Goal: Task Accomplishment & Management: Manage account settings

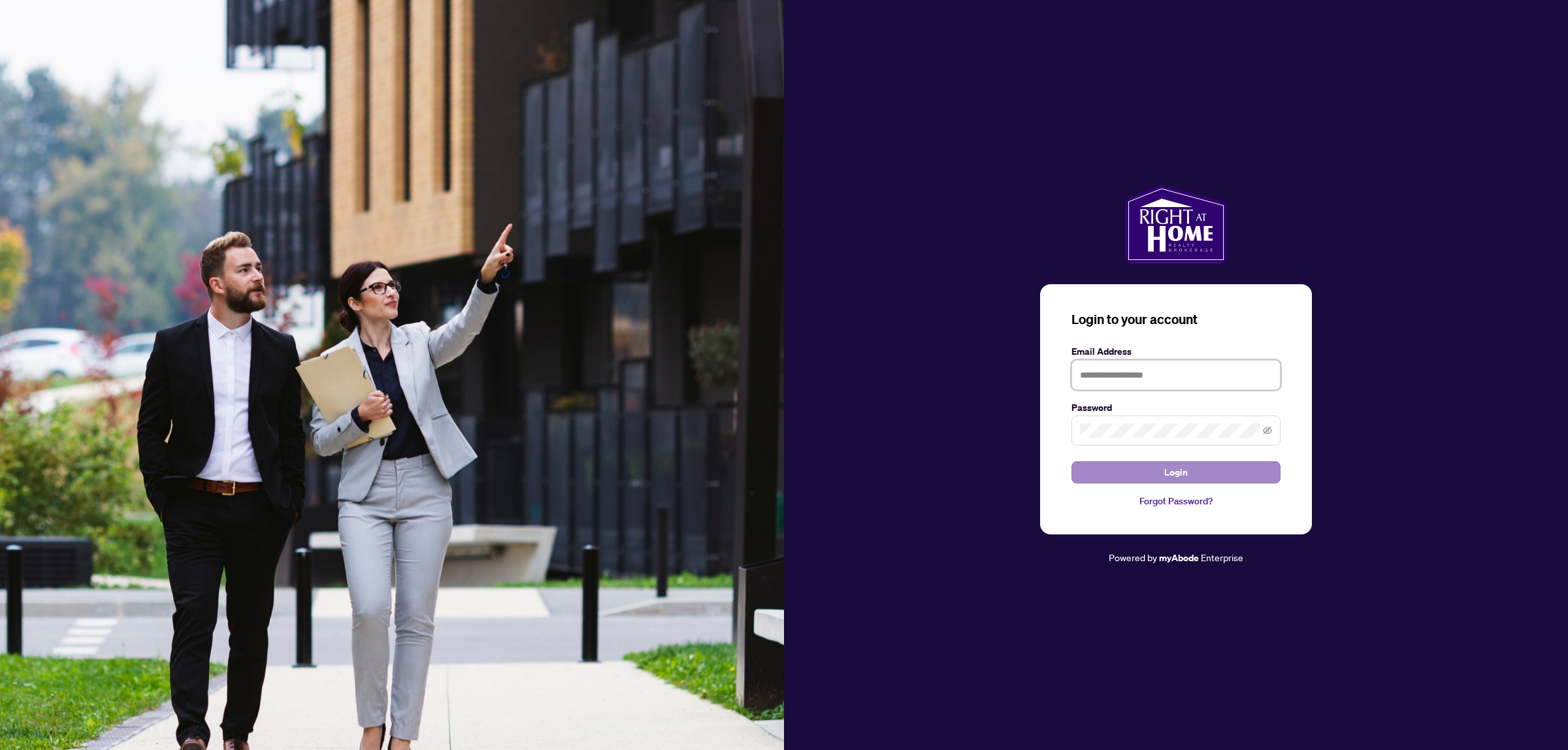
type input "**********"
click at [1148, 458] on form "**********" at bounding box center [1176, 414] width 209 height 140
click at [1149, 466] on button "Login" at bounding box center [1176, 473] width 209 height 22
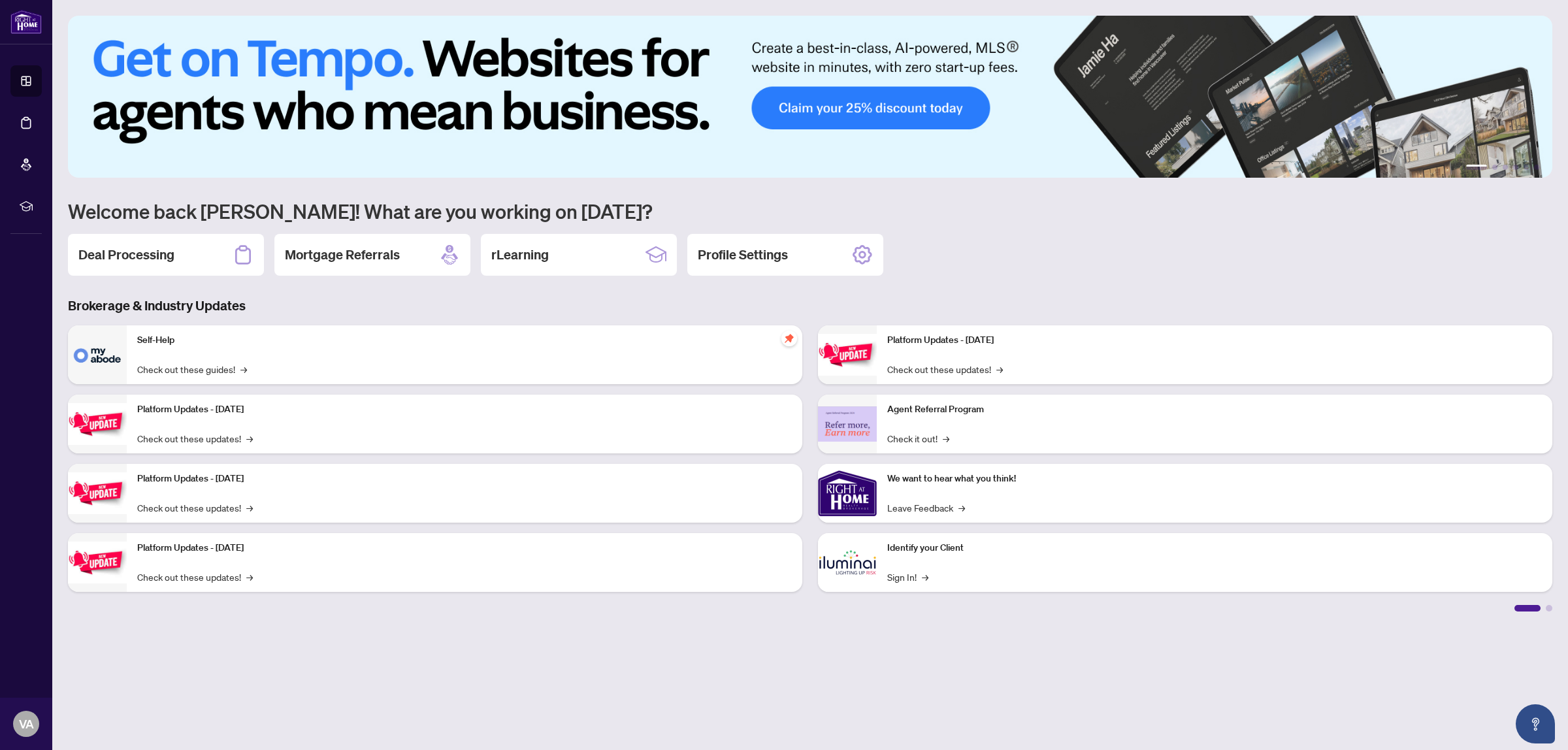
click at [28, 122] on icon at bounding box center [25, 123] width 13 height 13
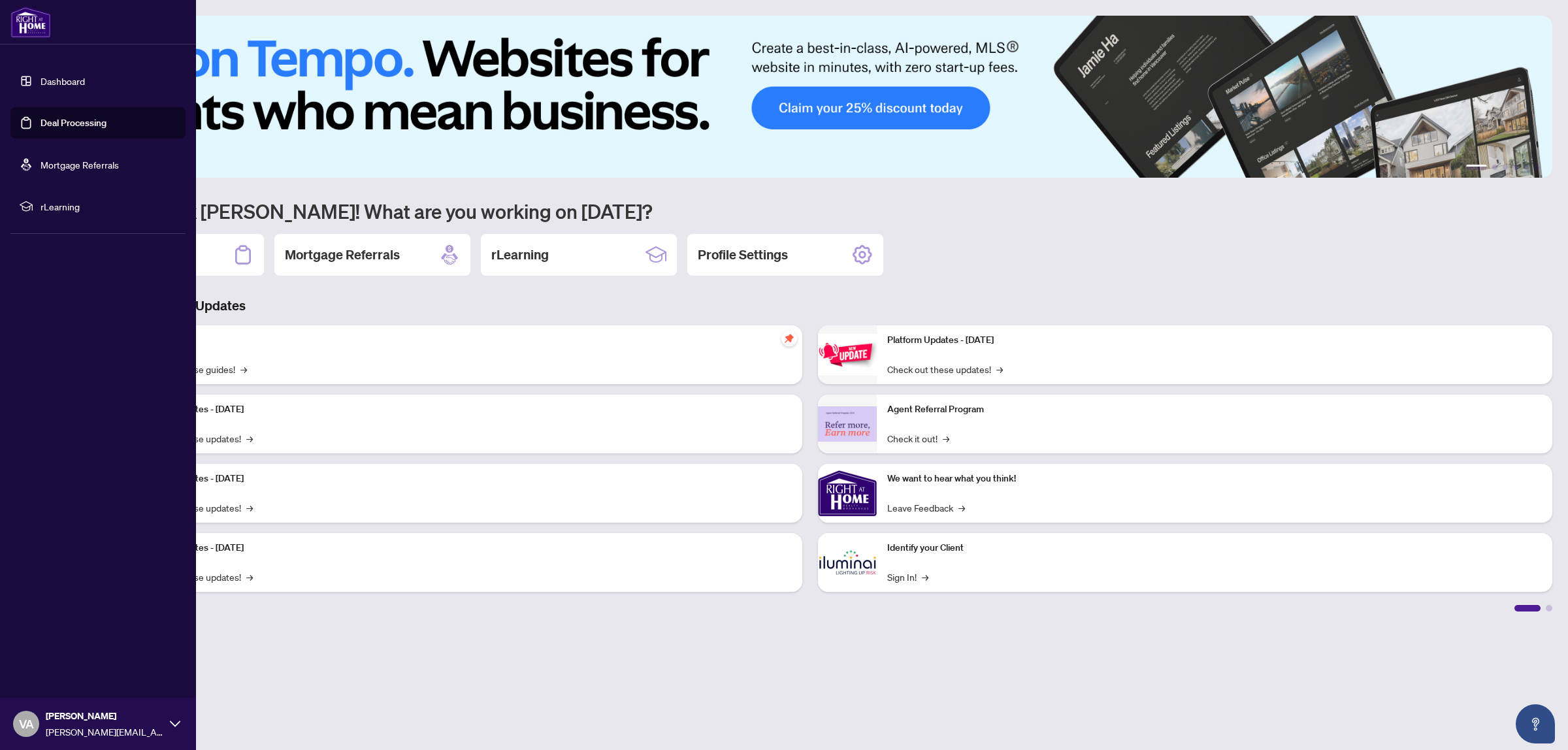
click at [73, 121] on link "Deal Processing" at bounding box center [73, 123] width 66 height 12
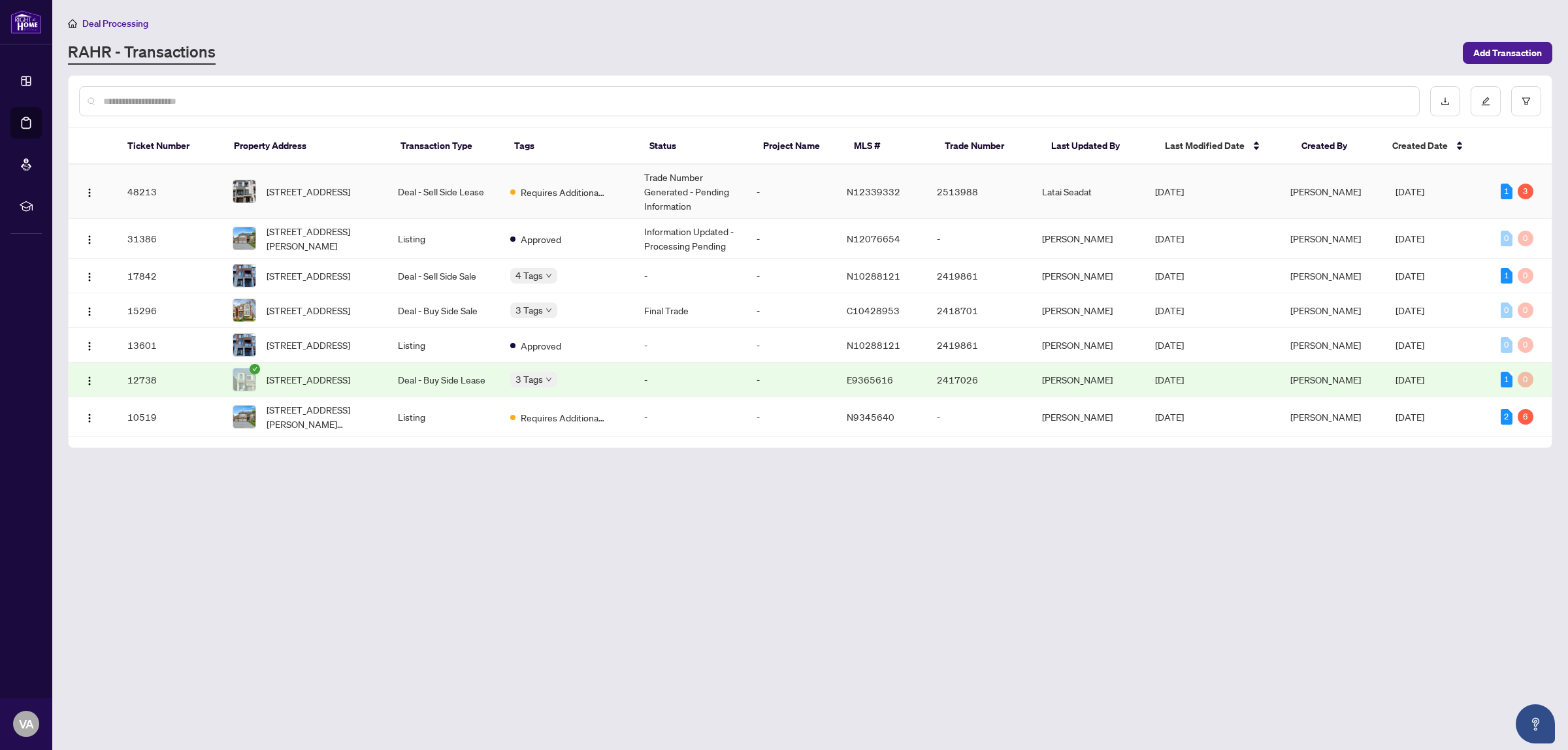
click at [458, 199] on td "Deal - Sell Side Lease" at bounding box center [443, 191] width 112 height 55
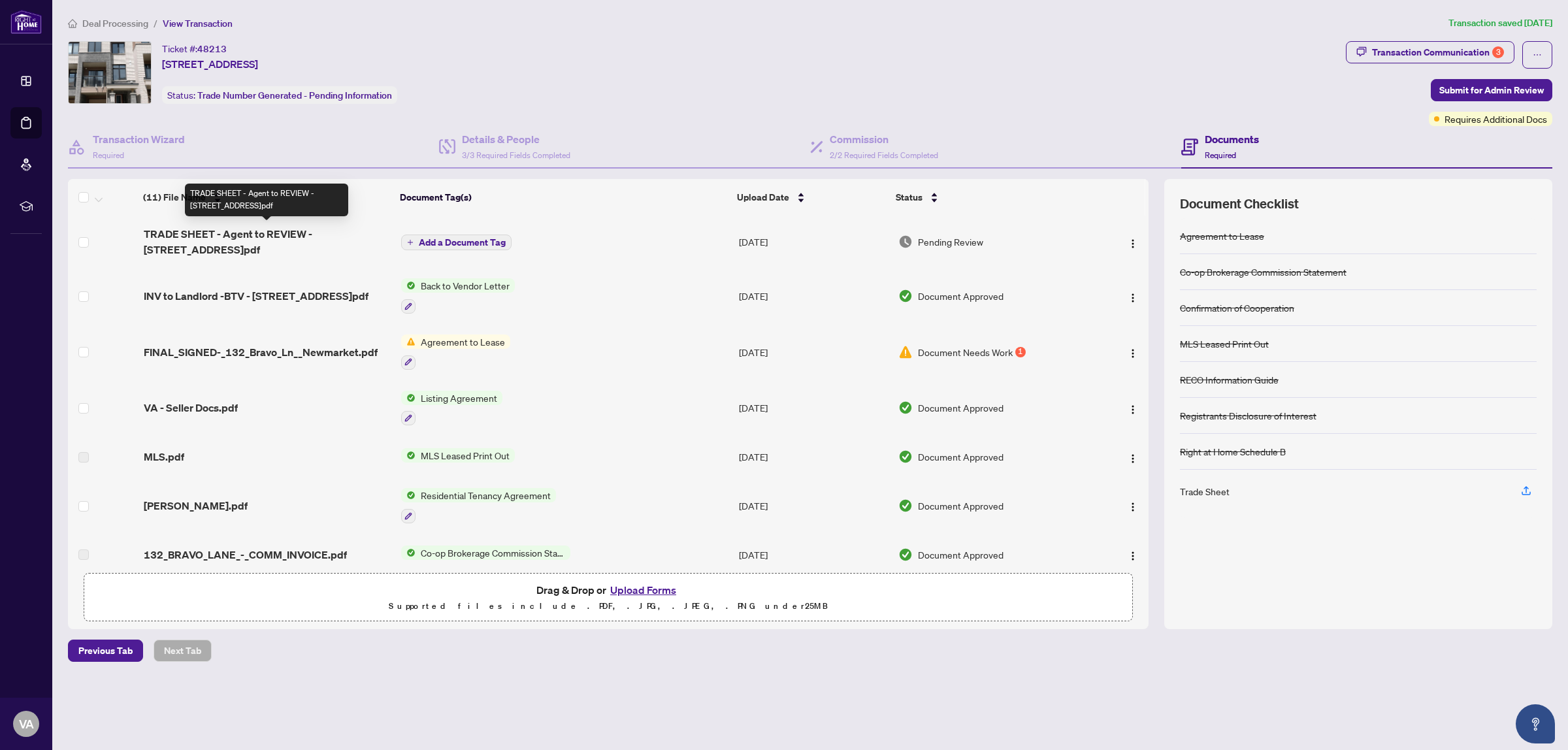
click at [266, 232] on span "TRADE SHEET - Agent to REVIEW - [STREET_ADDRESS]pdf" at bounding box center [267, 242] width 248 height 31
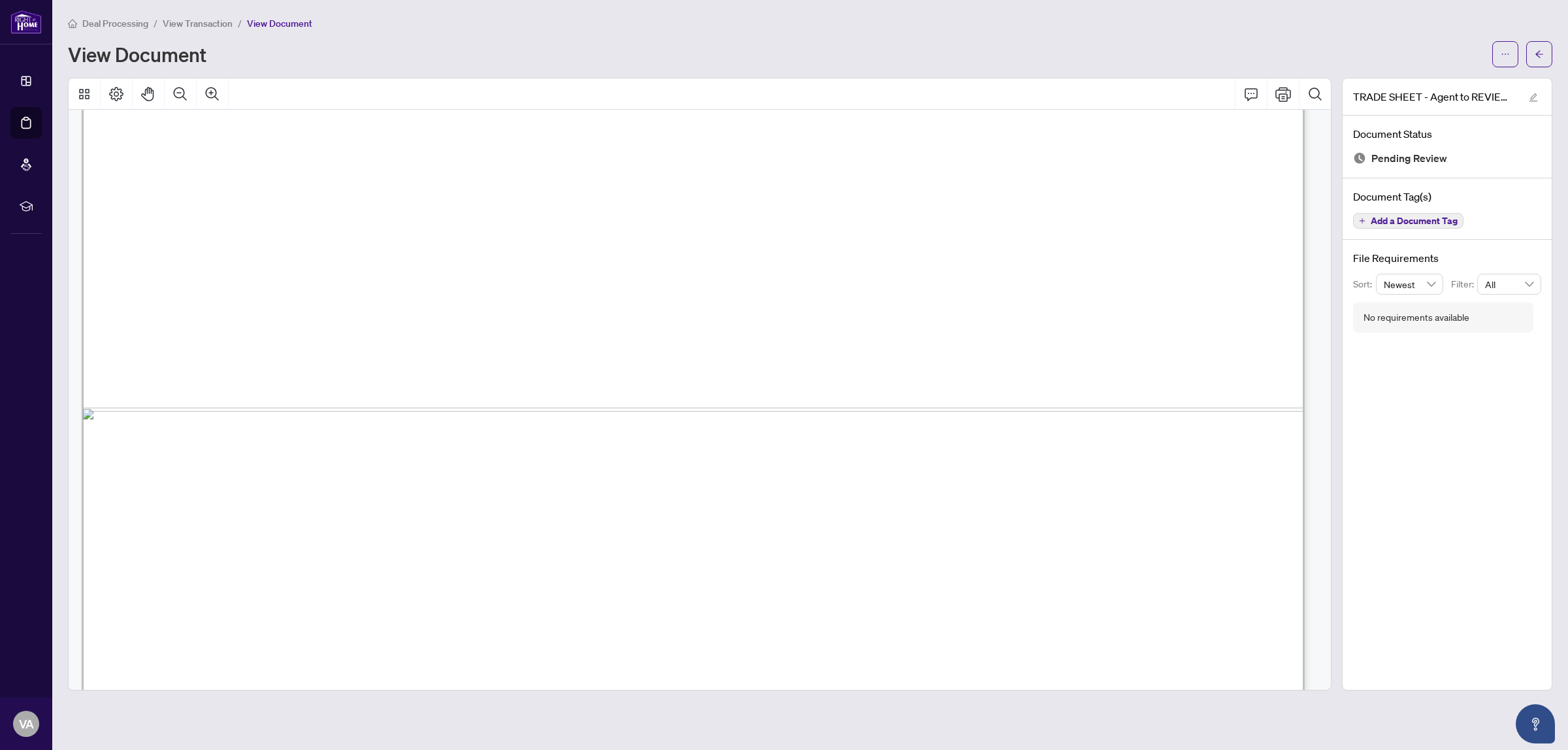
scroll to position [1027, 0]
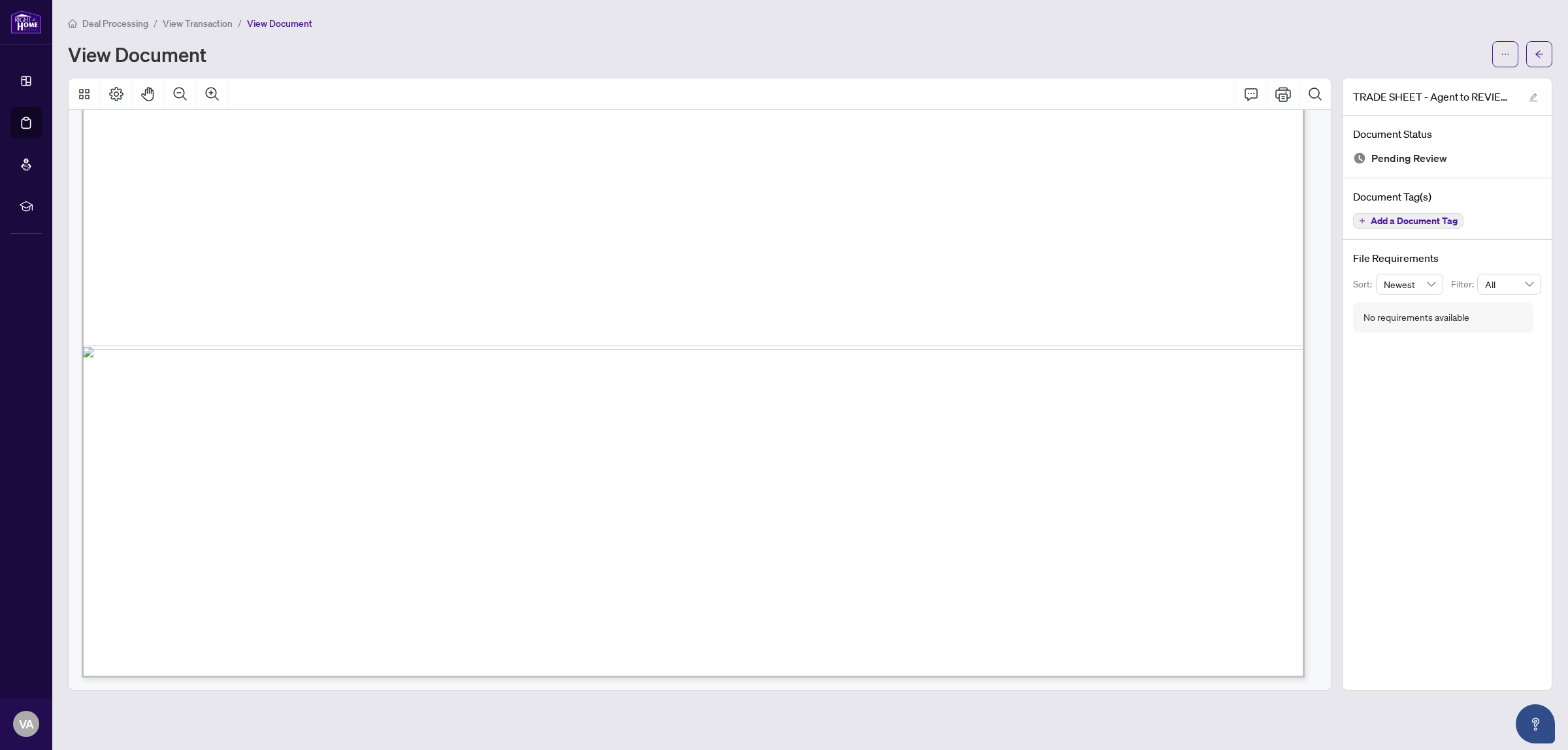
click at [396, 564] on span "Signature: _____________________________________________" at bounding box center [411, 563] width 476 height 15
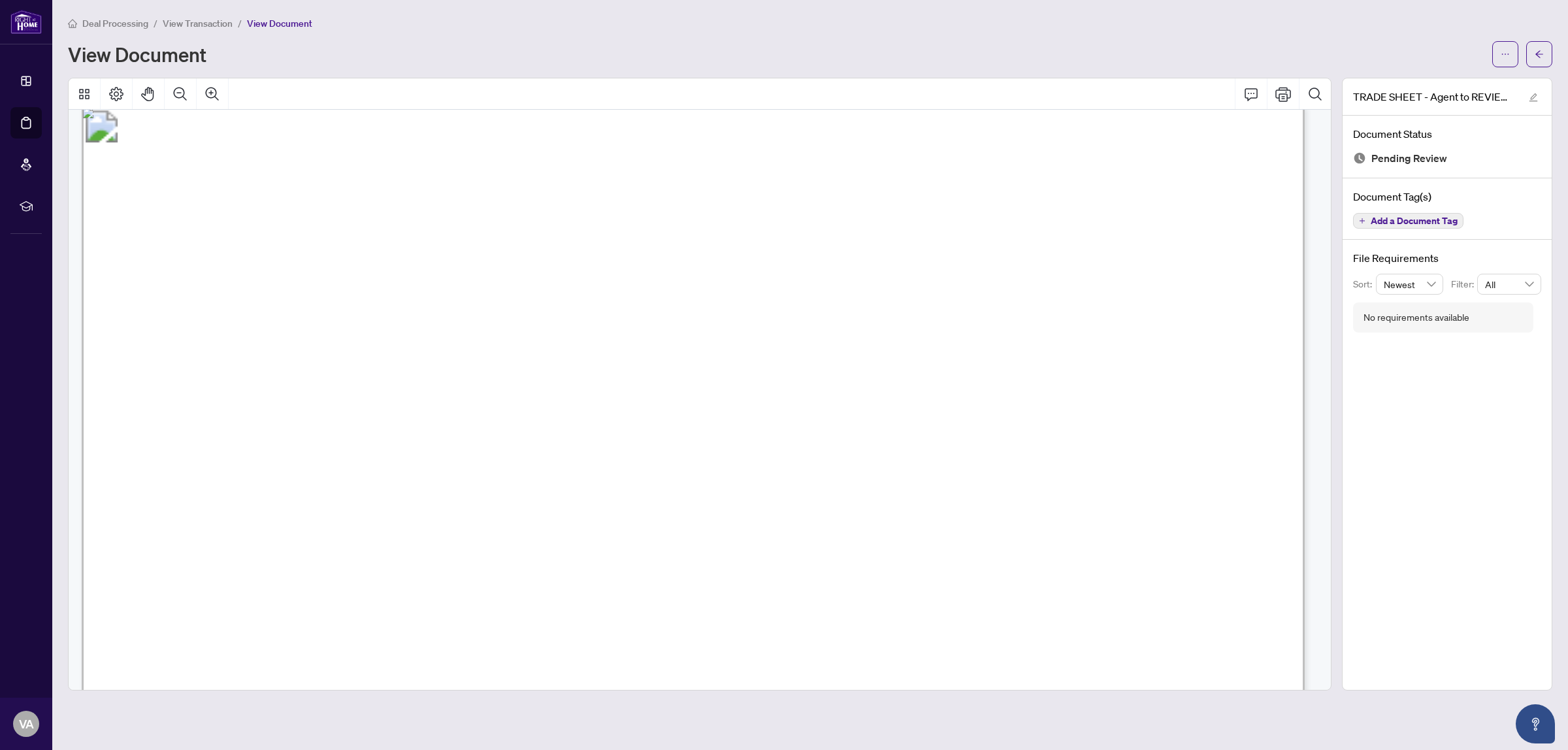
scroll to position [0, 0]
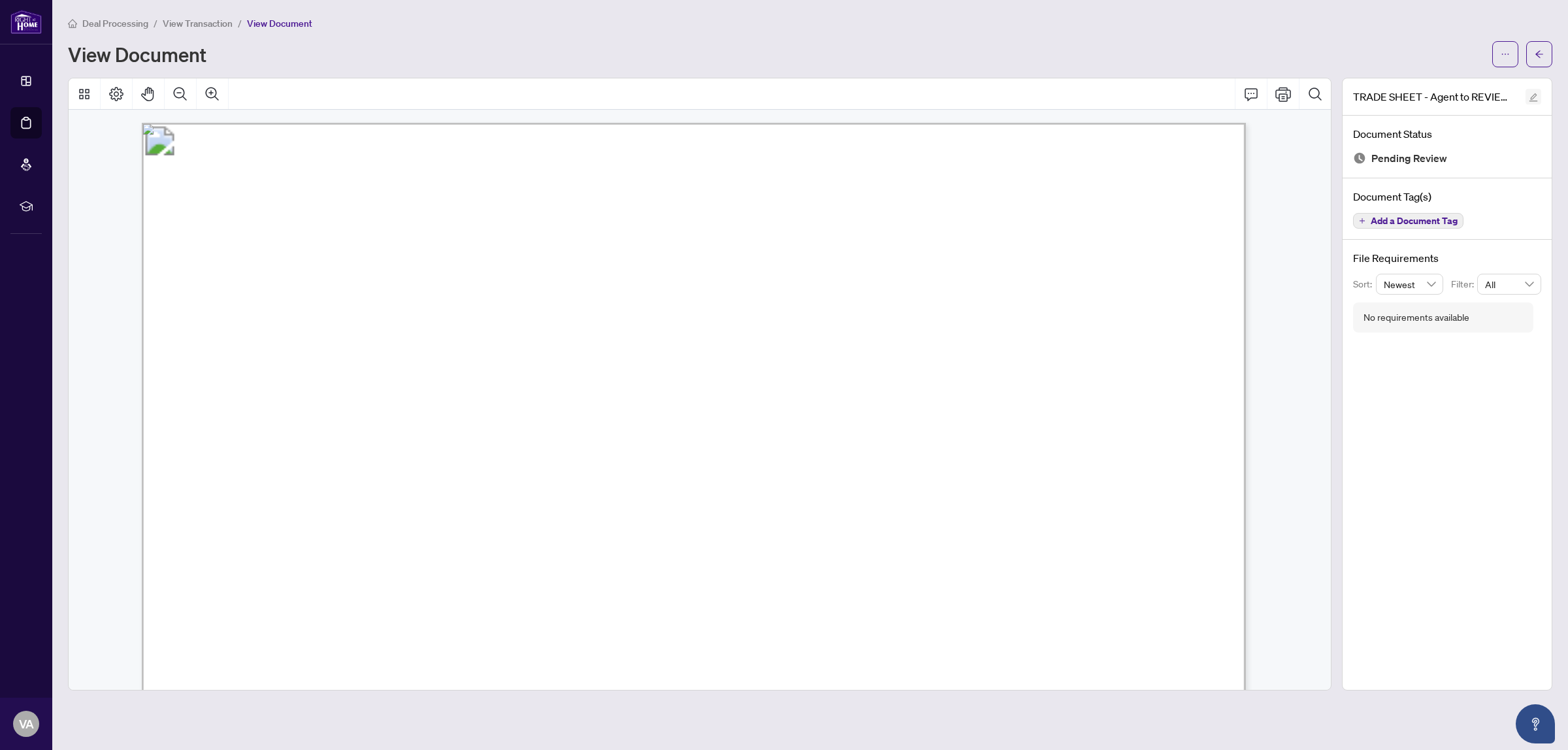
click at [1535, 96] on icon "edit" at bounding box center [1533, 97] width 9 height 9
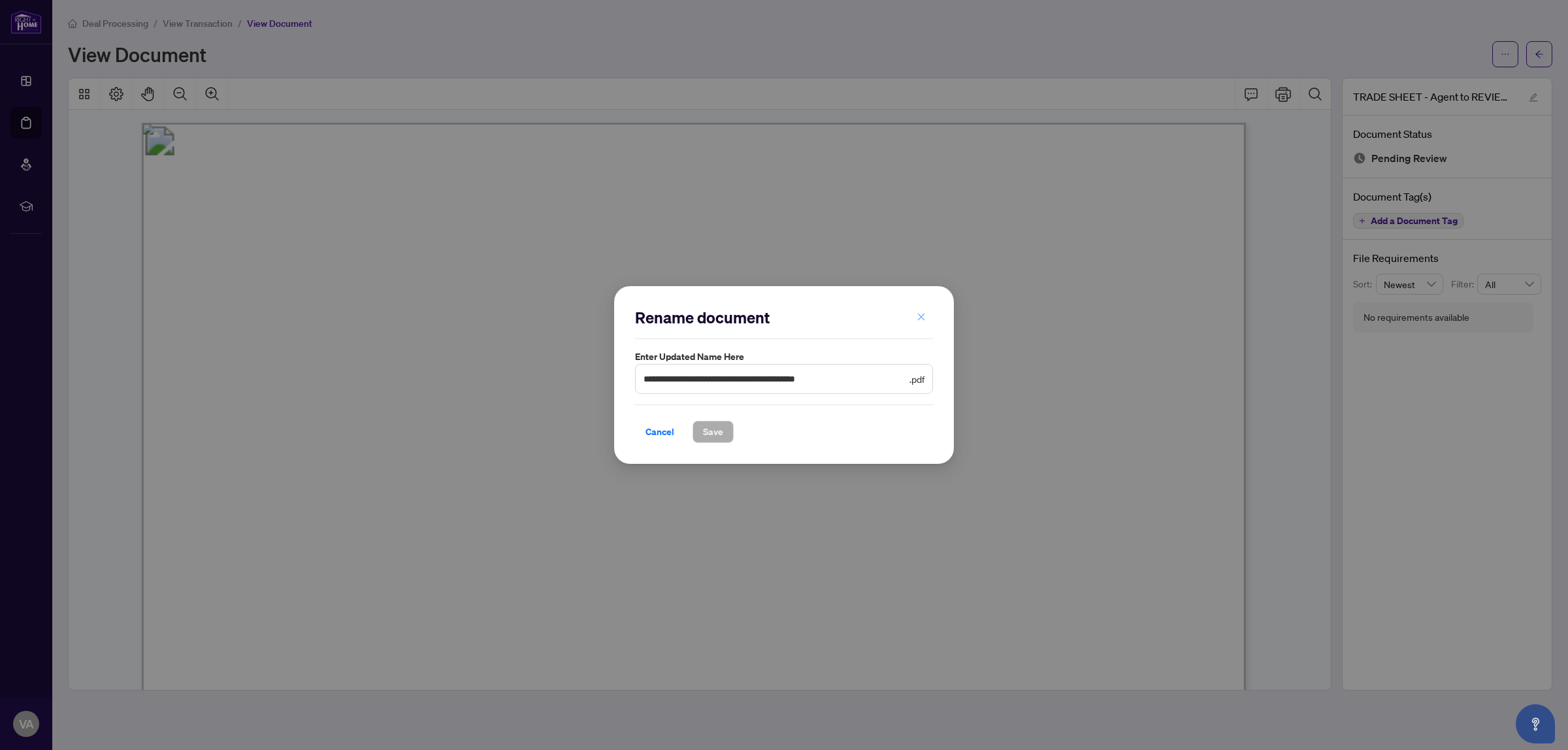
click at [929, 312] on button "button" at bounding box center [920, 317] width 26 height 22
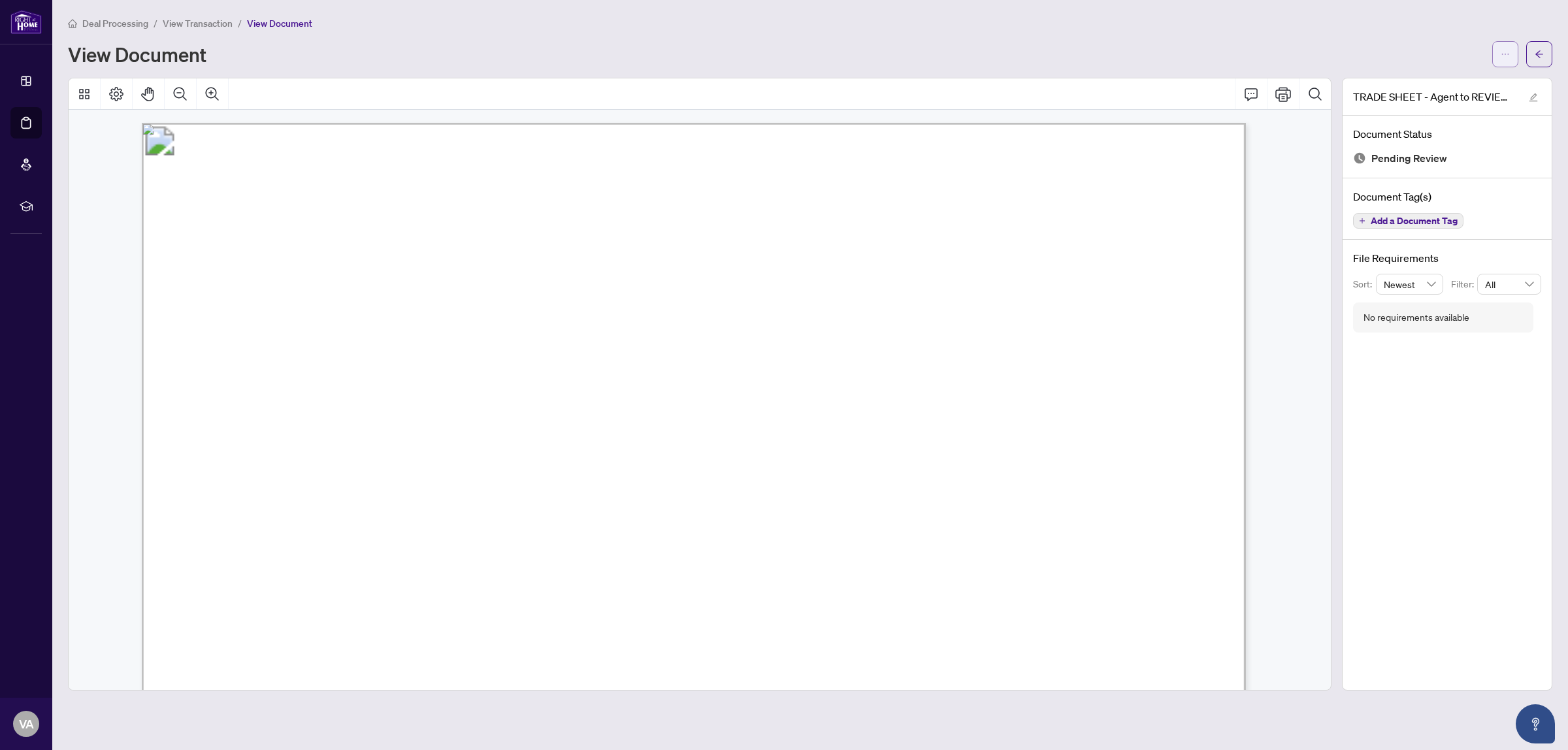
click at [1516, 52] on button "button" at bounding box center [1504, 54] width 26 height 26
click at [1491, 79] on span "Download" at bounding box center [1458, 82] width 99 height 14
drag, startPoint x: 1501, startPoint y: 280, endPoint x: 1563, endPoint y: 576, distance: 302.4
click at [1561, 549] on main "Deal Processing / View Transaction / View Document View Document TRADE SHEET - …" at bounding box center [810, 375] width 1516 height 750
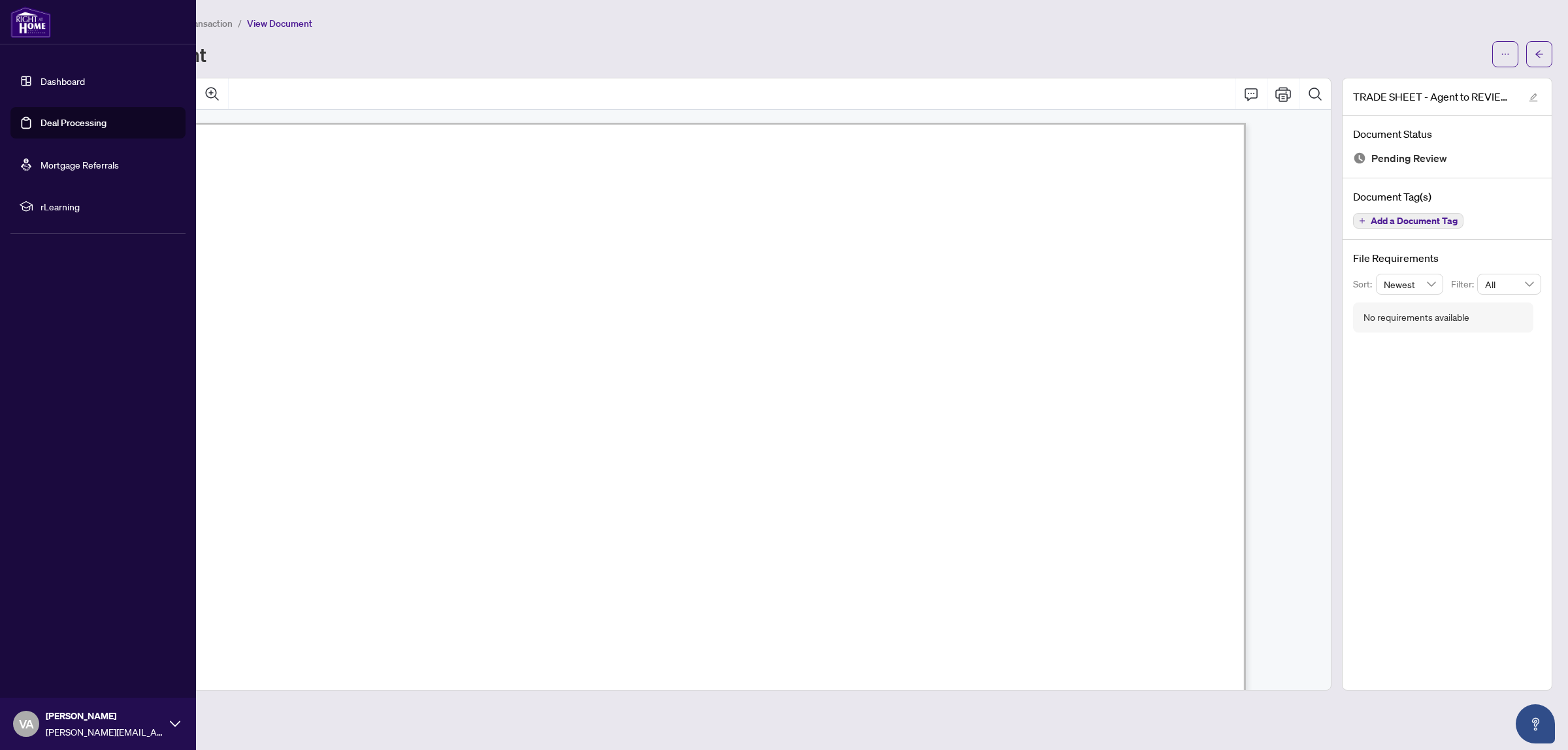
click at [21, 144] on ul "Dashboard Deal Processing Mortgage Referrals rLearning" at bounding box center [98, 144] width 175 height 157
click at [74, 117] on link "Deal Processing" at bounding box center [73, 123] width 66 height 12
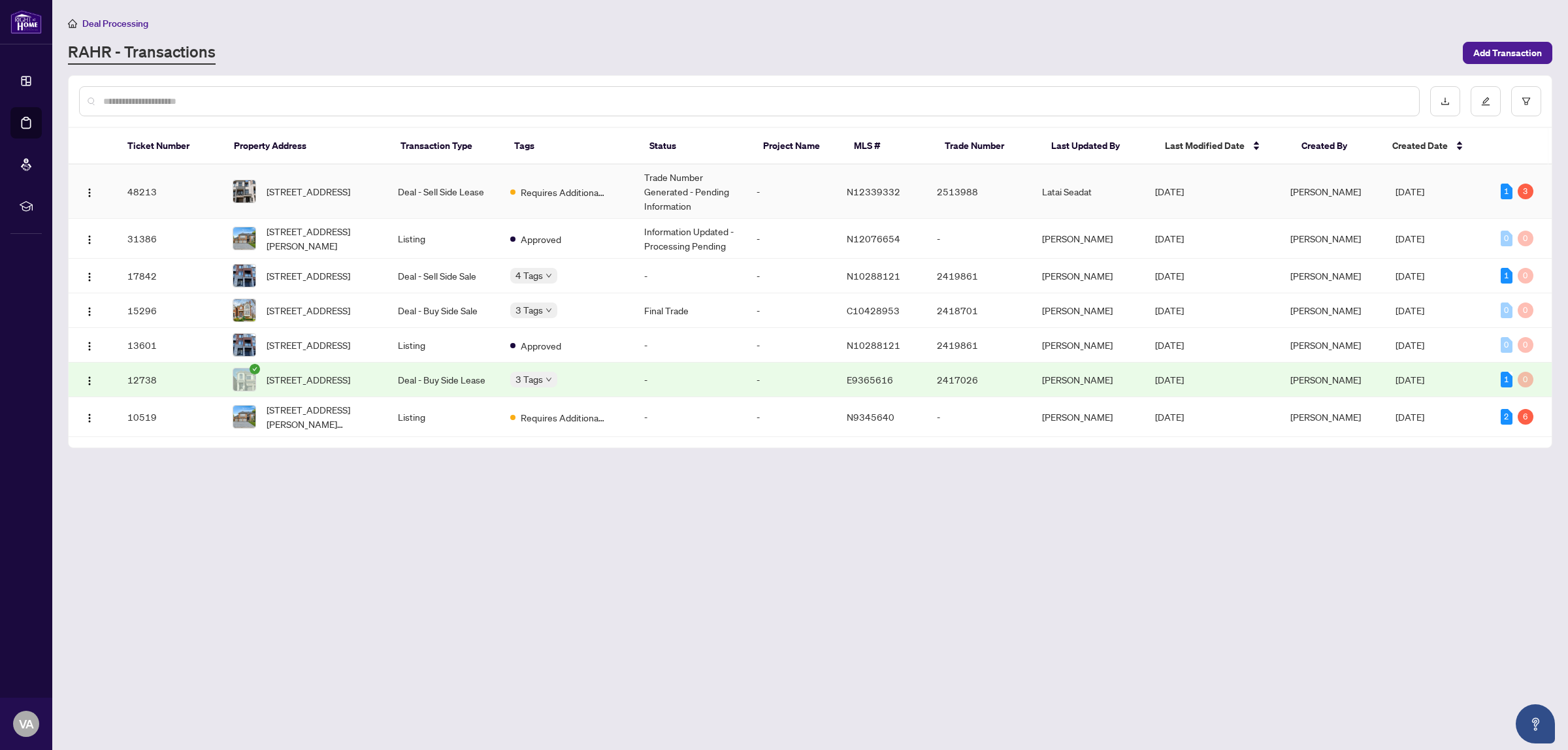
click at [436, 189] on td "Deal - Sell Side Lease" at bounding box center [443, 191] width 112 height 55
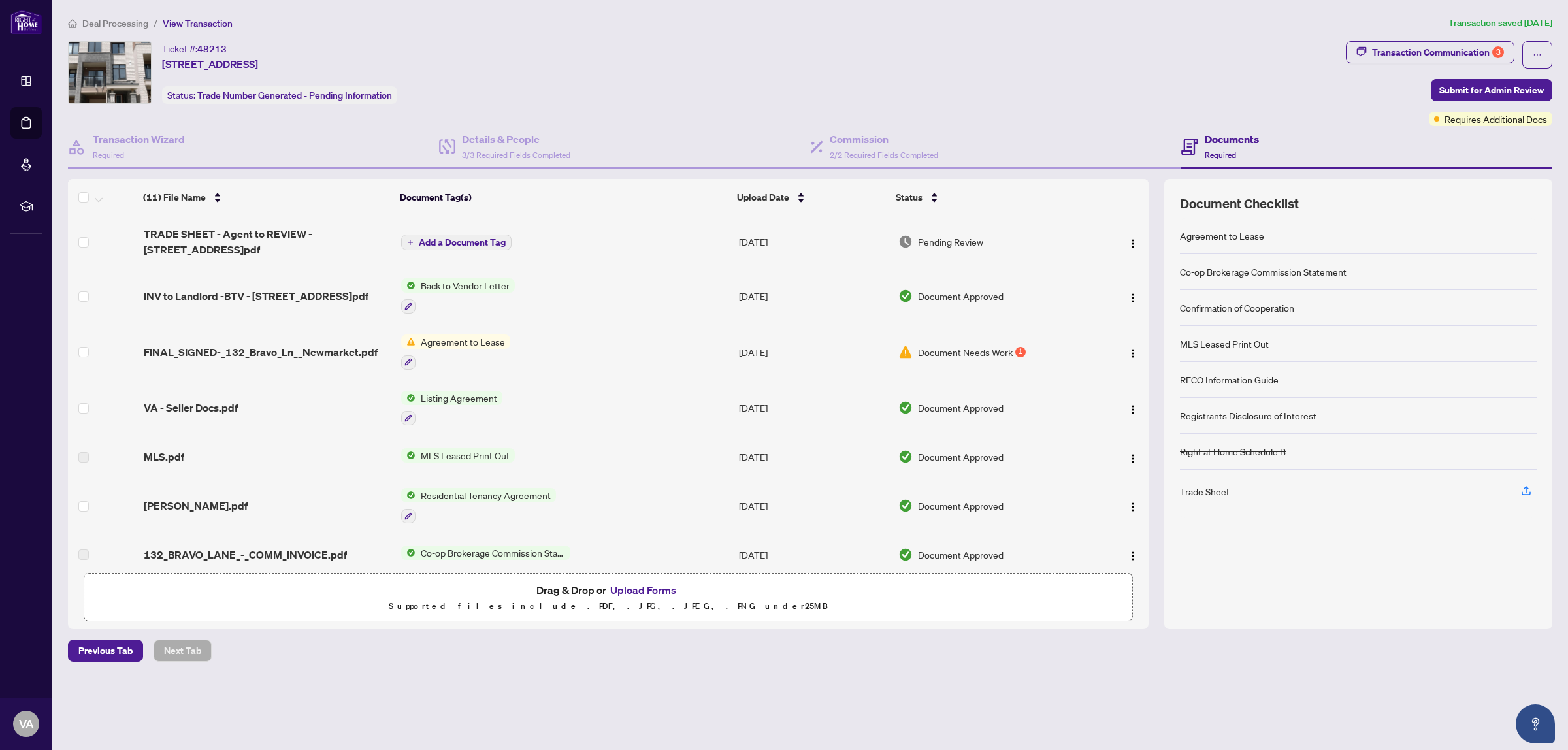
click at [633, 589] on button "Upload Forms" at bounding box center [643, 590] width 74 height 17
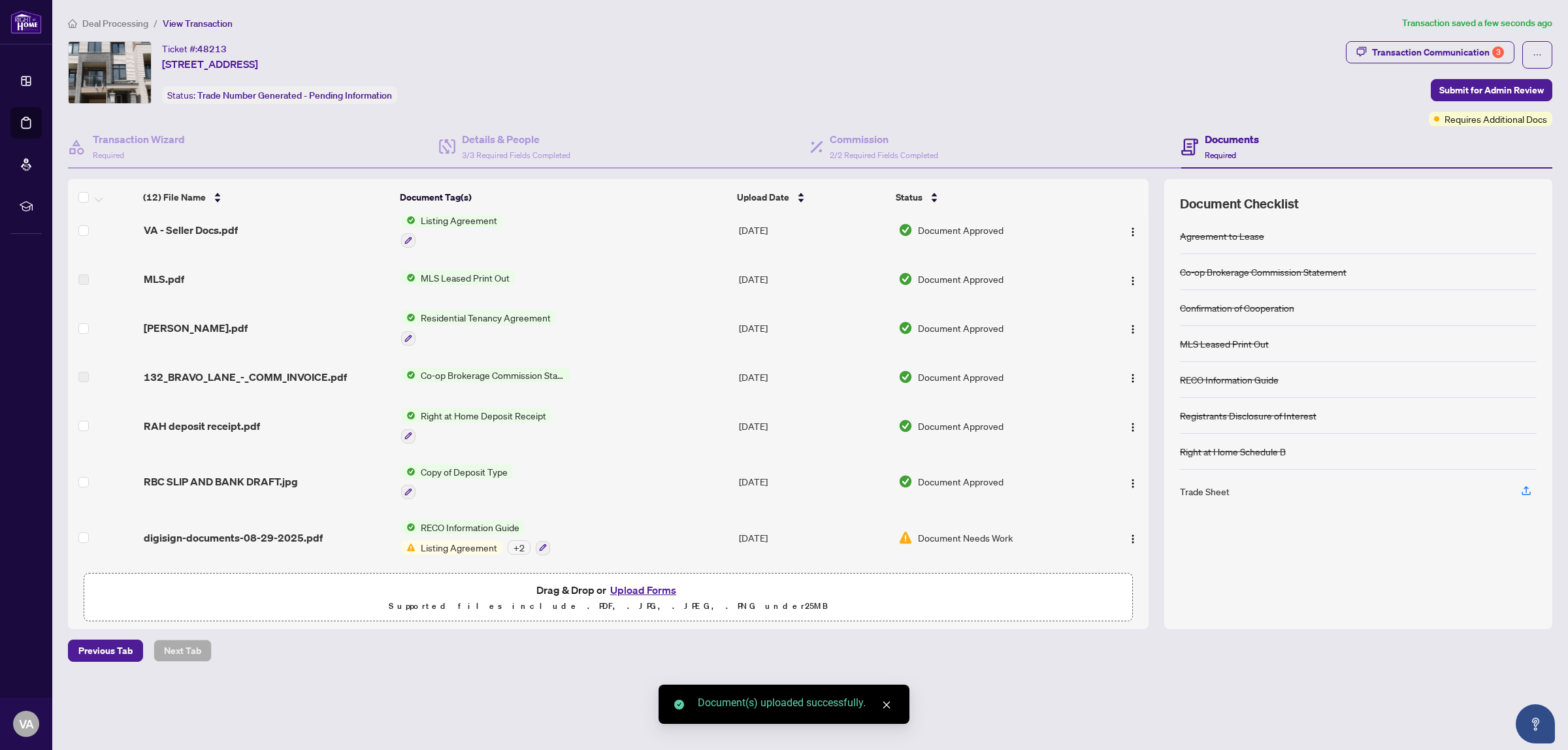
scroll to position [245, 0]
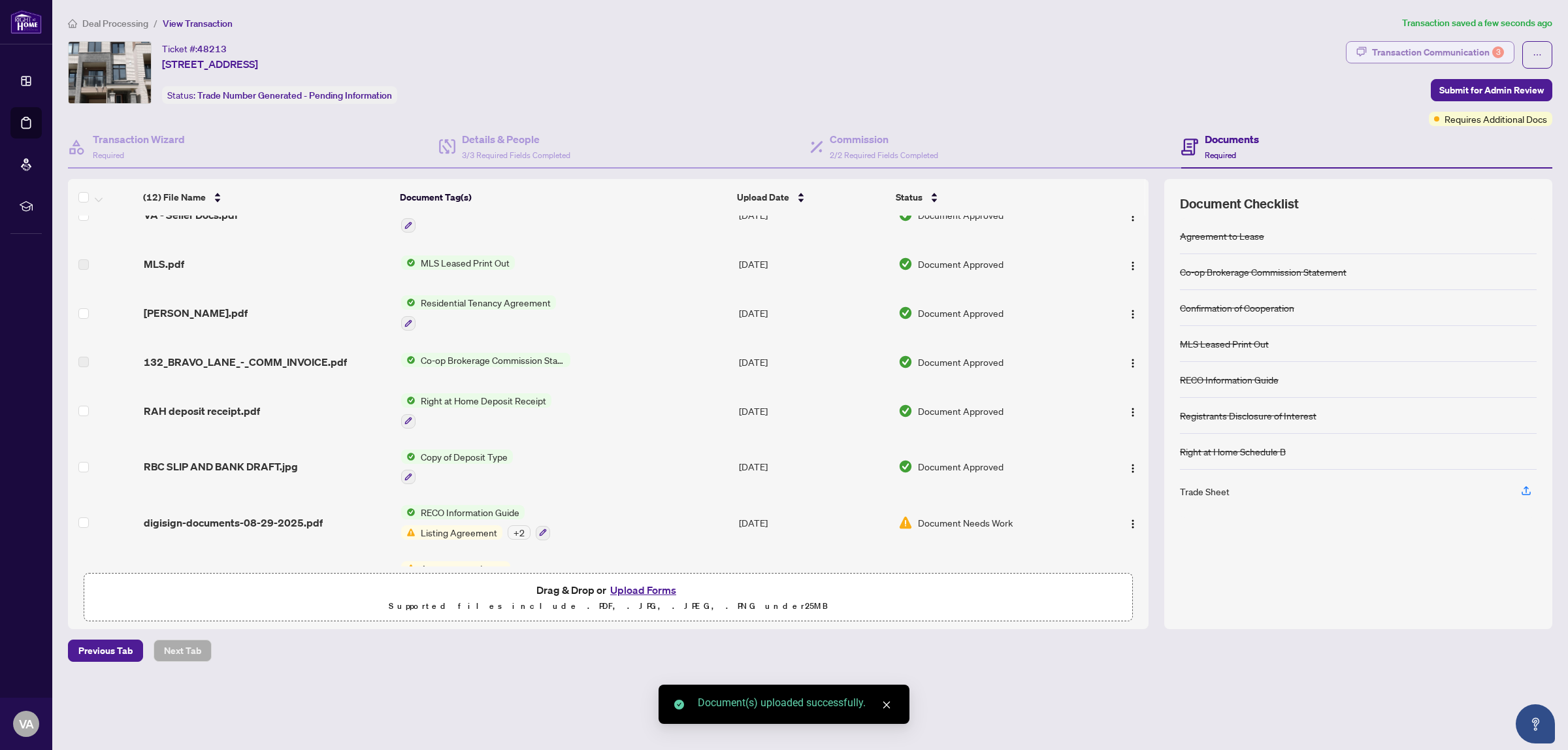
click at [1464, 48] on div "Transaction Communication 3" at bounding box center [1438, 52] width 132 height 21
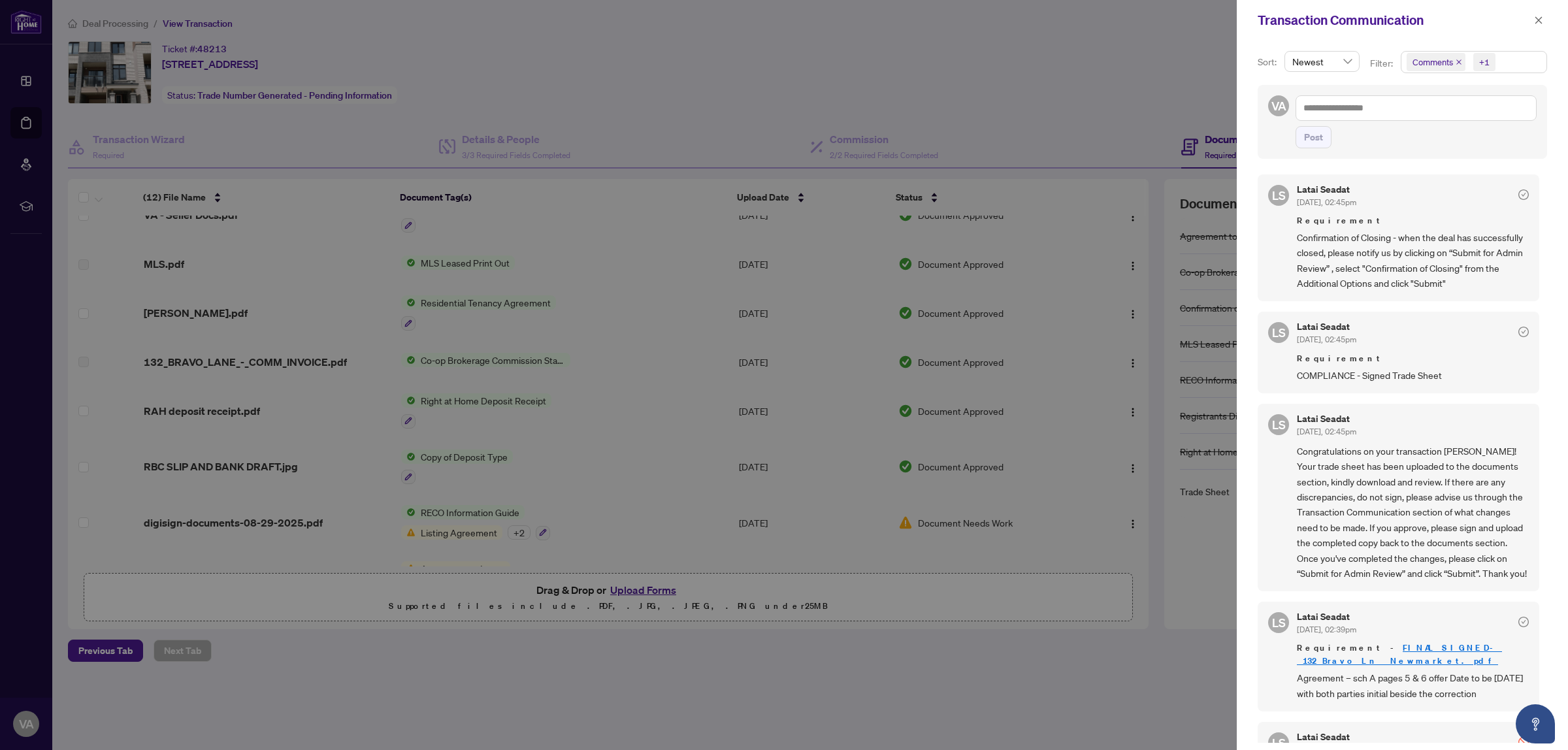
click at [1066, 88] on div at bounding box center [784, 375] width 1568 height 750
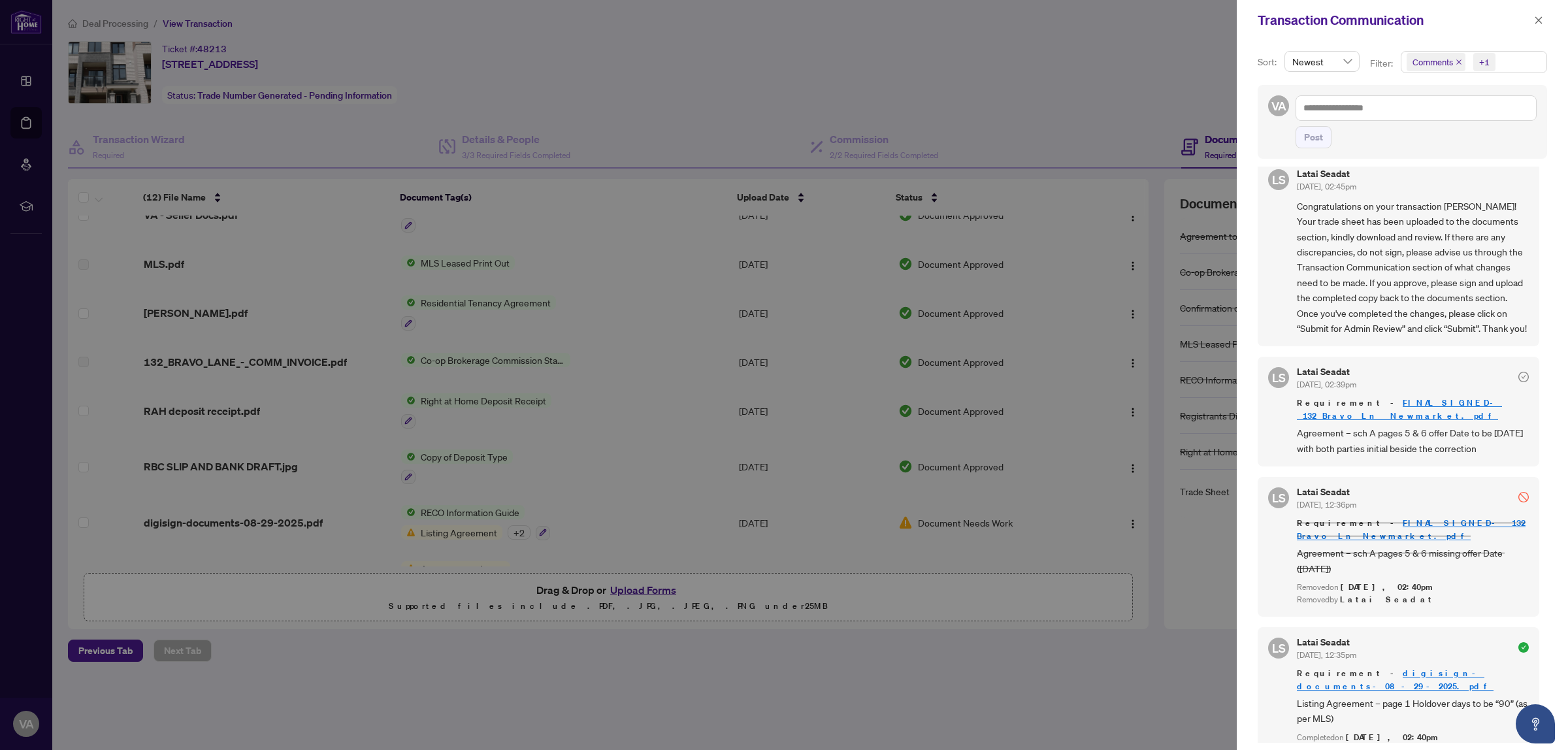
click at [1039, 109] on div at bounding box center [784, 375] width 1568 height 750
click at [1385, 263] on span "Congratulations on your transaction [PERSON_NAME]! Your trade sheet has been up…" at bounding box center [1412, 267] width 232 height 137
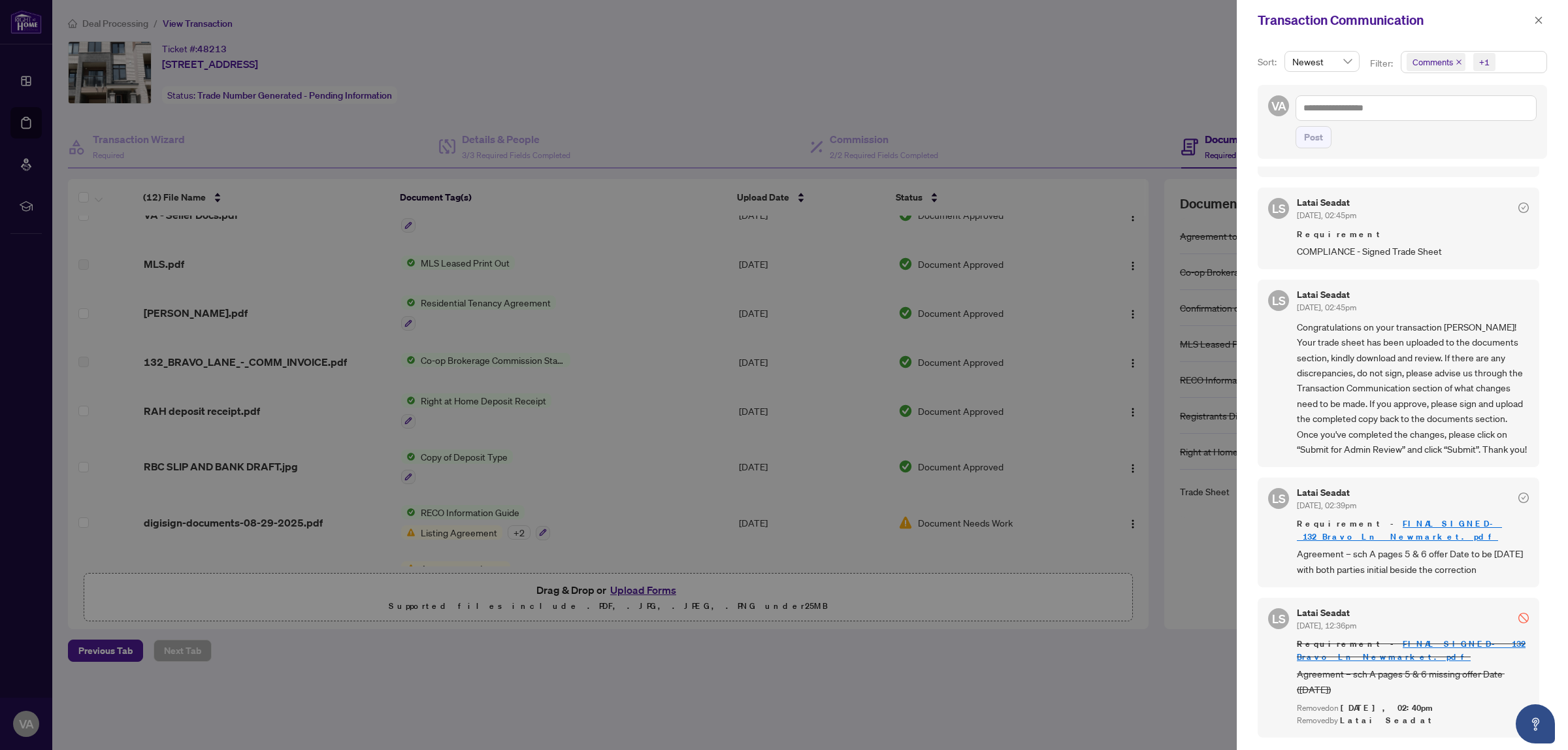
scroll to position [0, 0]
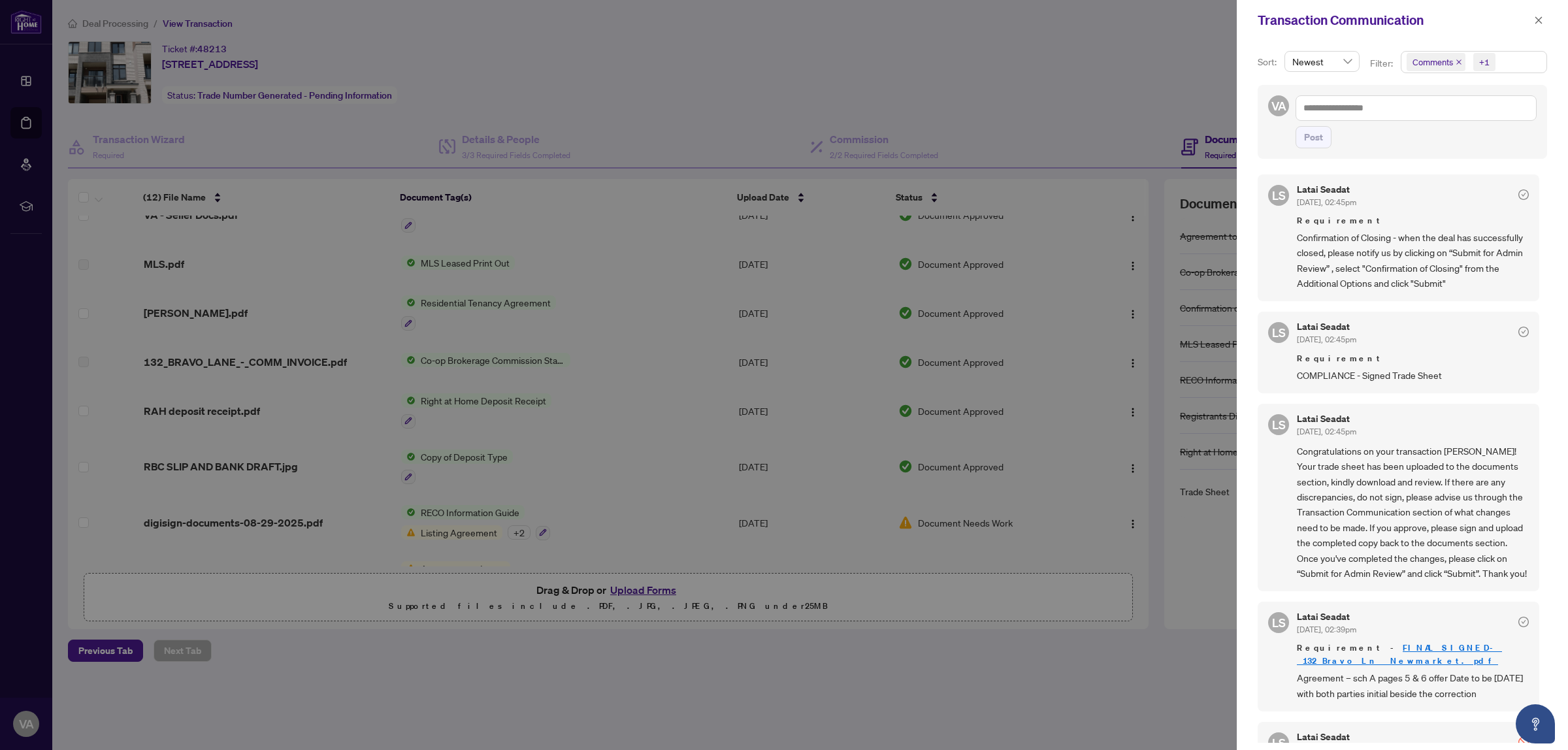
click at [1175, 102] on div at bounding box center [784, 375] width 1568 height 750
click at [1543, 18] on button "button" at bounding box center [1538, 20] width 17 height 16
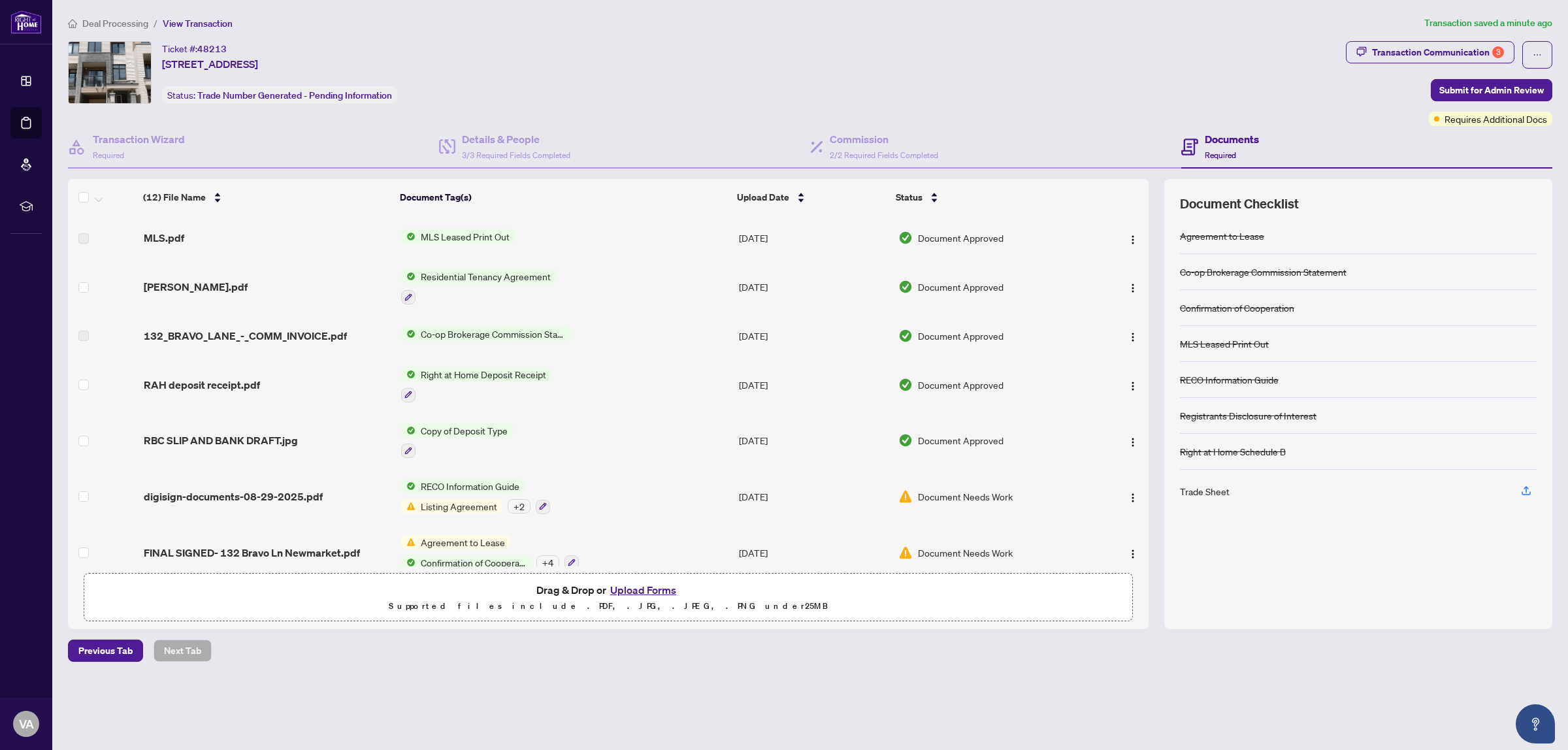
scroll to position [282, 0]
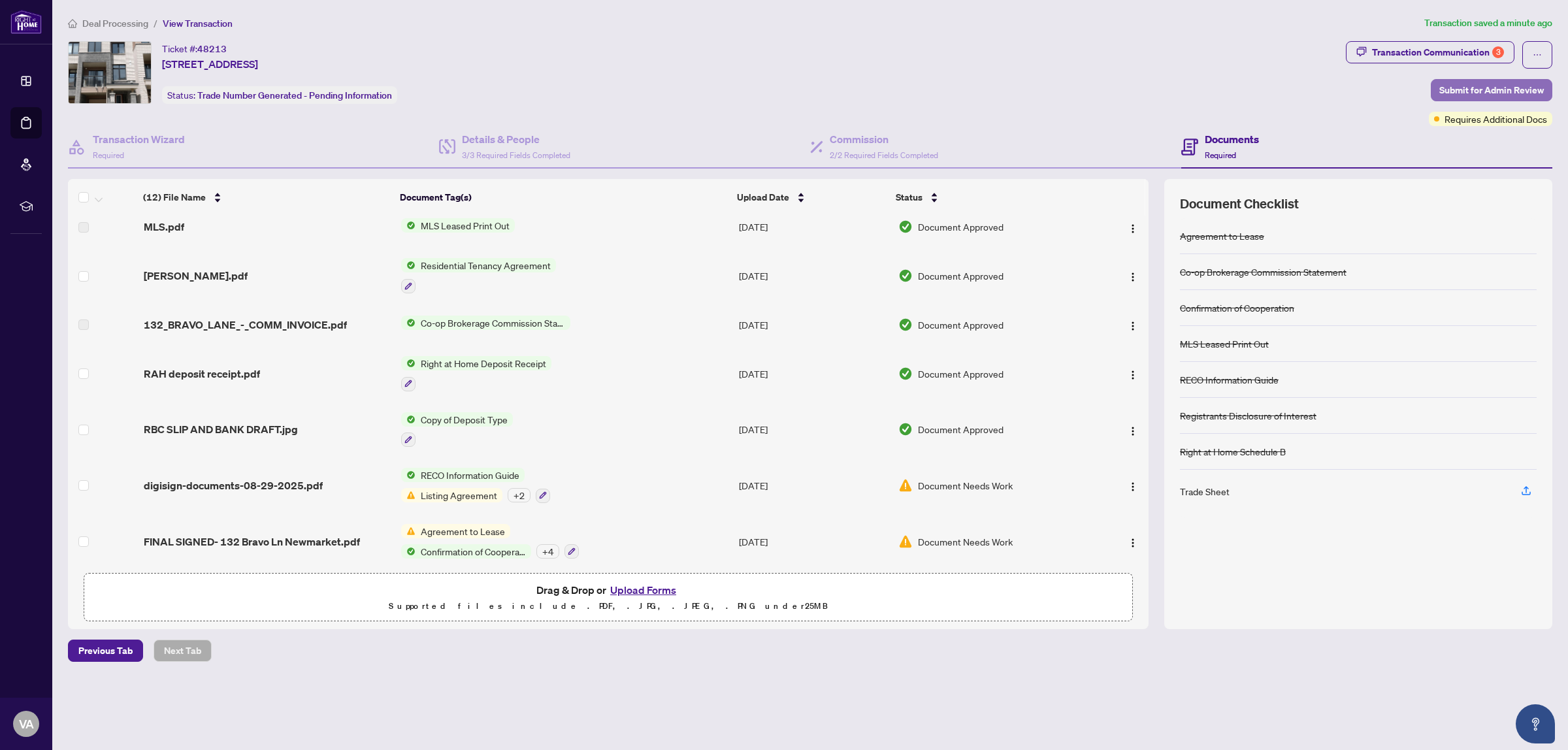
click at [1520, 85] on span "Submit for Admin Review" at bounding box center [1492, 90] width 105 height 21
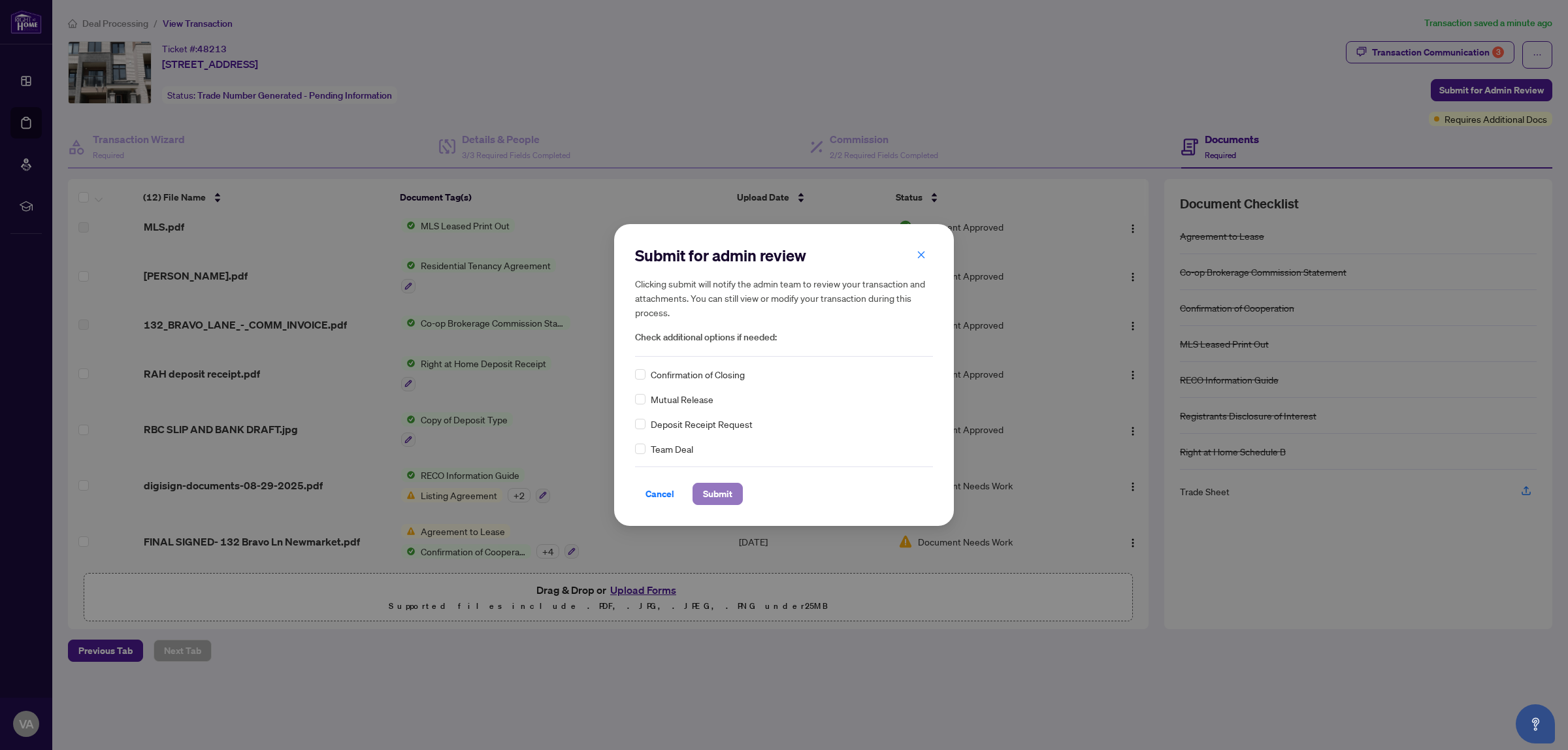
click at [721, 488] on span "Submit" at bounding box center [717, 494] width 29 height 21
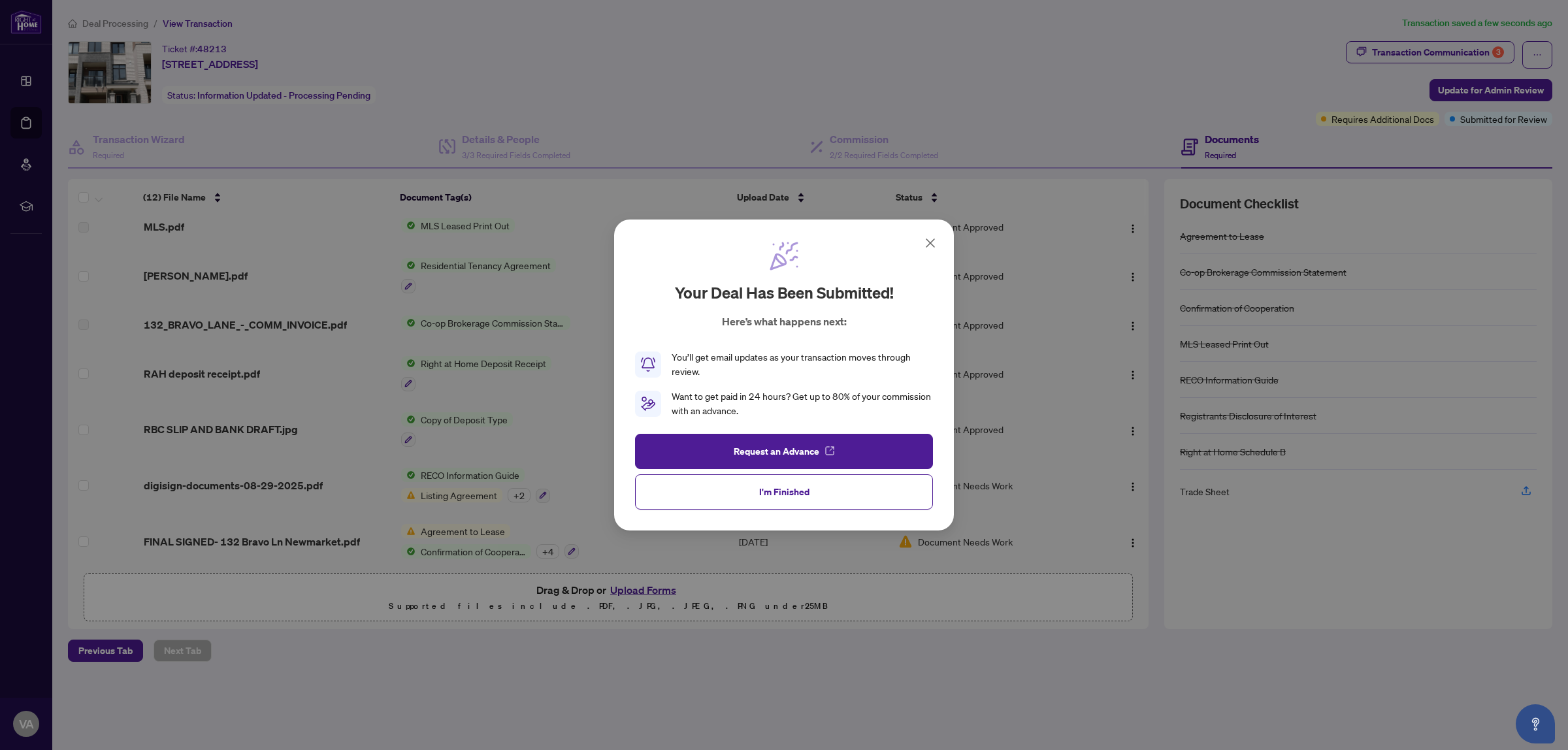
click at [1334, 673] on div "Your deal has been submitted! Here’s what happens next: You’ll get email update…" at bounding box center [784, 375] width 1568 height 750
click at [932, 249] on icon at bounding box center [930, 243] width 16 height 16
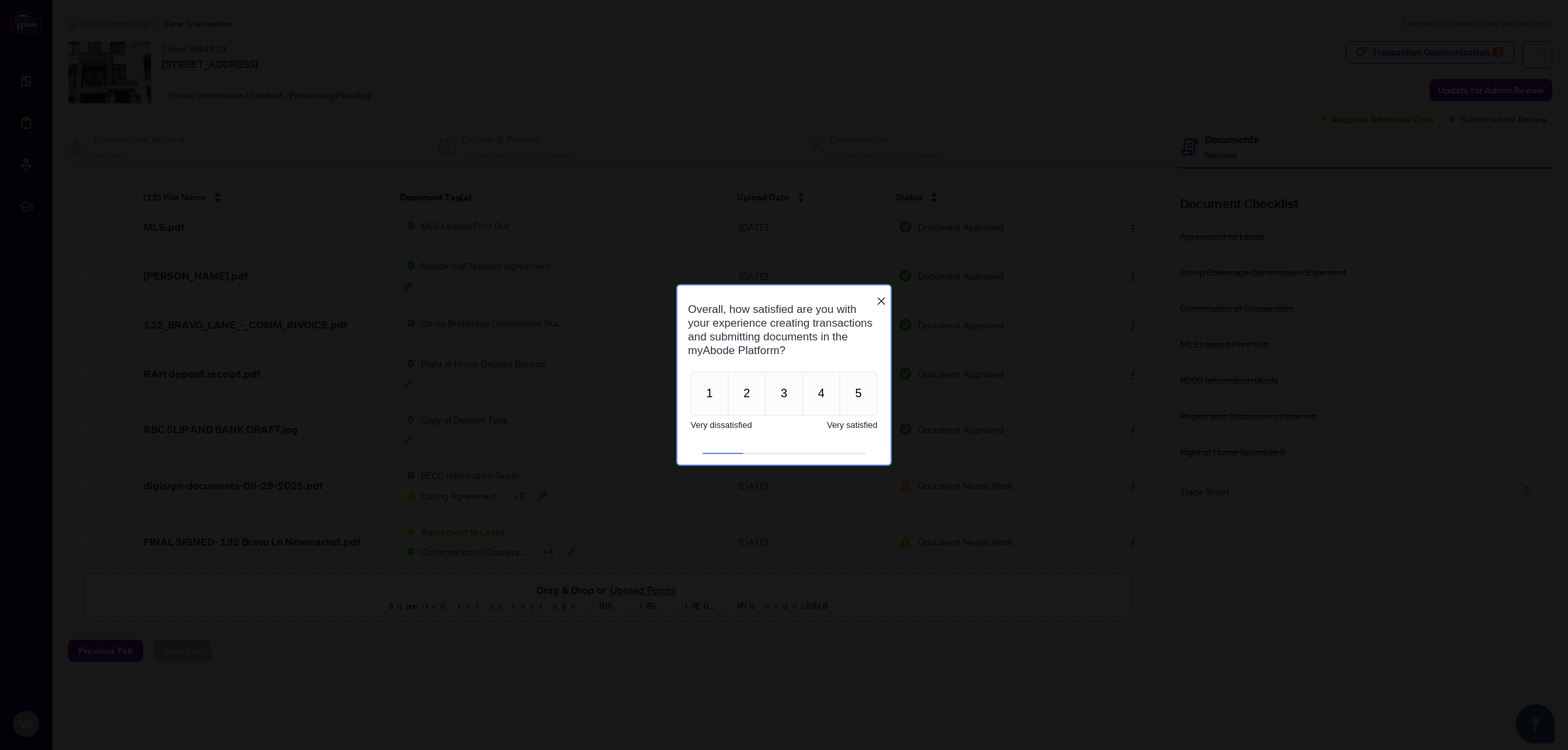
scroll to position [0, 0]
click at [877, 296] on icon "Close button" at bounding box center [882, 301] width 10 height 10
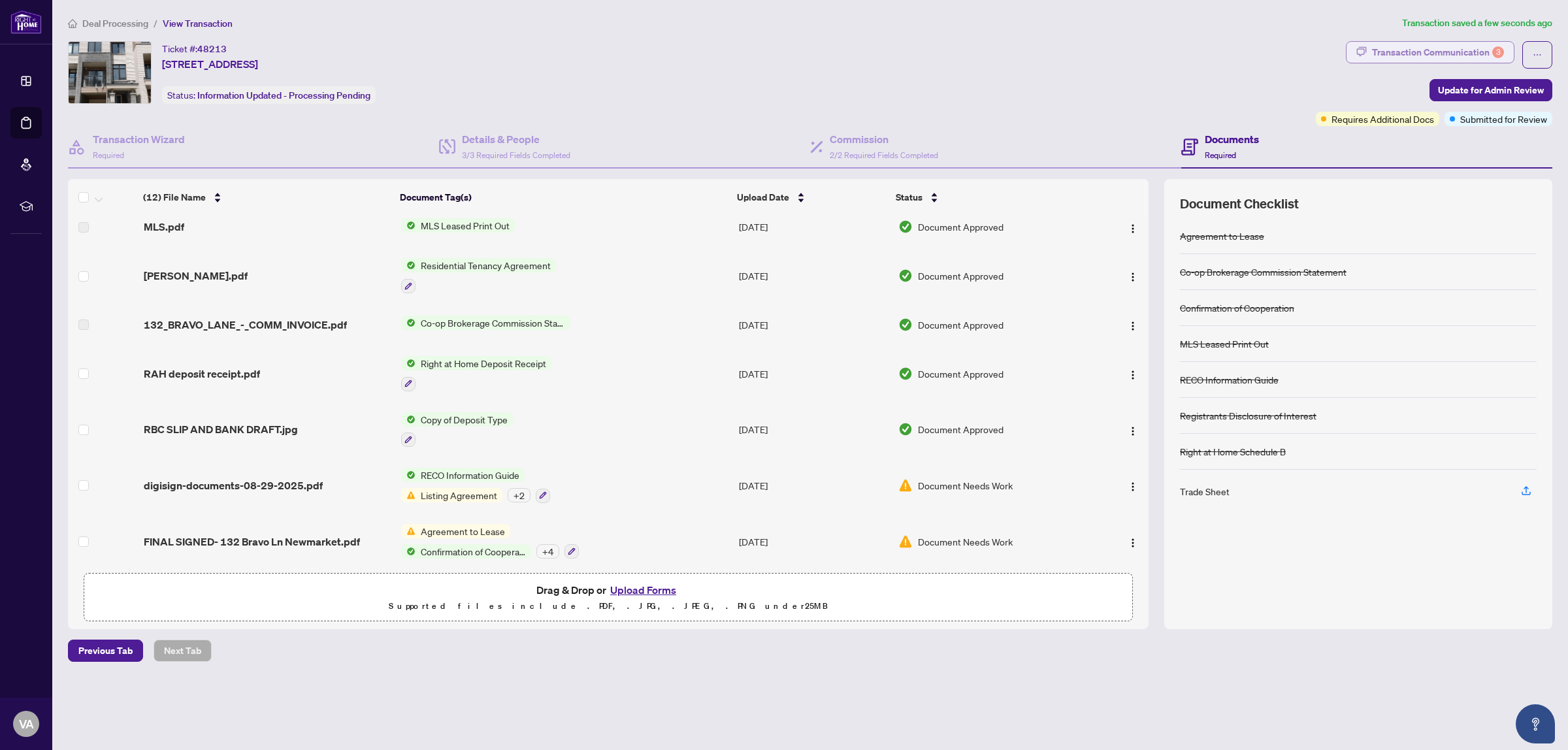
click at [1471, 56] on div "Transaction Communication 3" at bounding box center [1438, 52] width 132 height 21
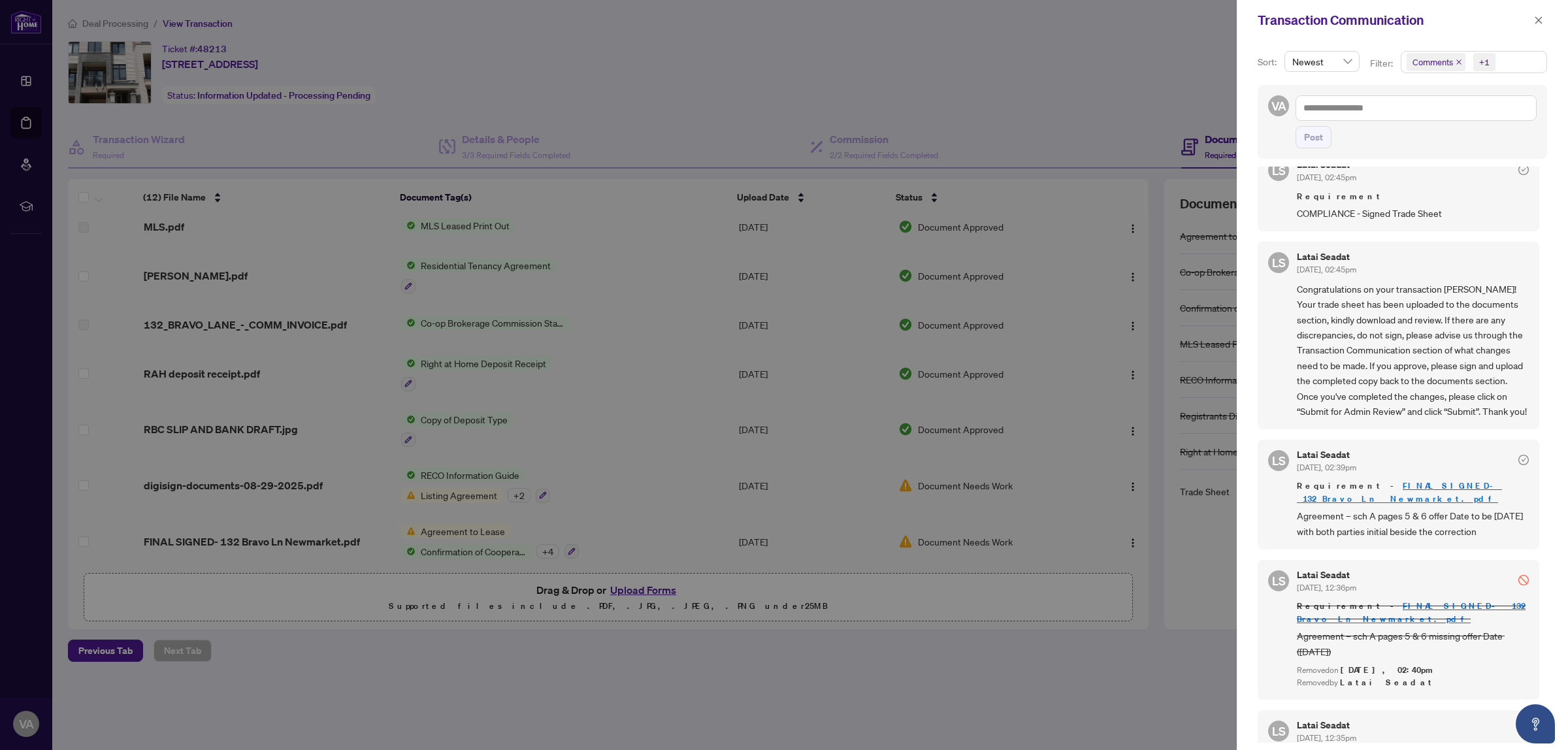
scroll to position [163, 0]
click at [850, 70] on div at bounding box center [784, 375] width 1568 height 750
